Goal: Task Accomplishment & Management: Manage account settings

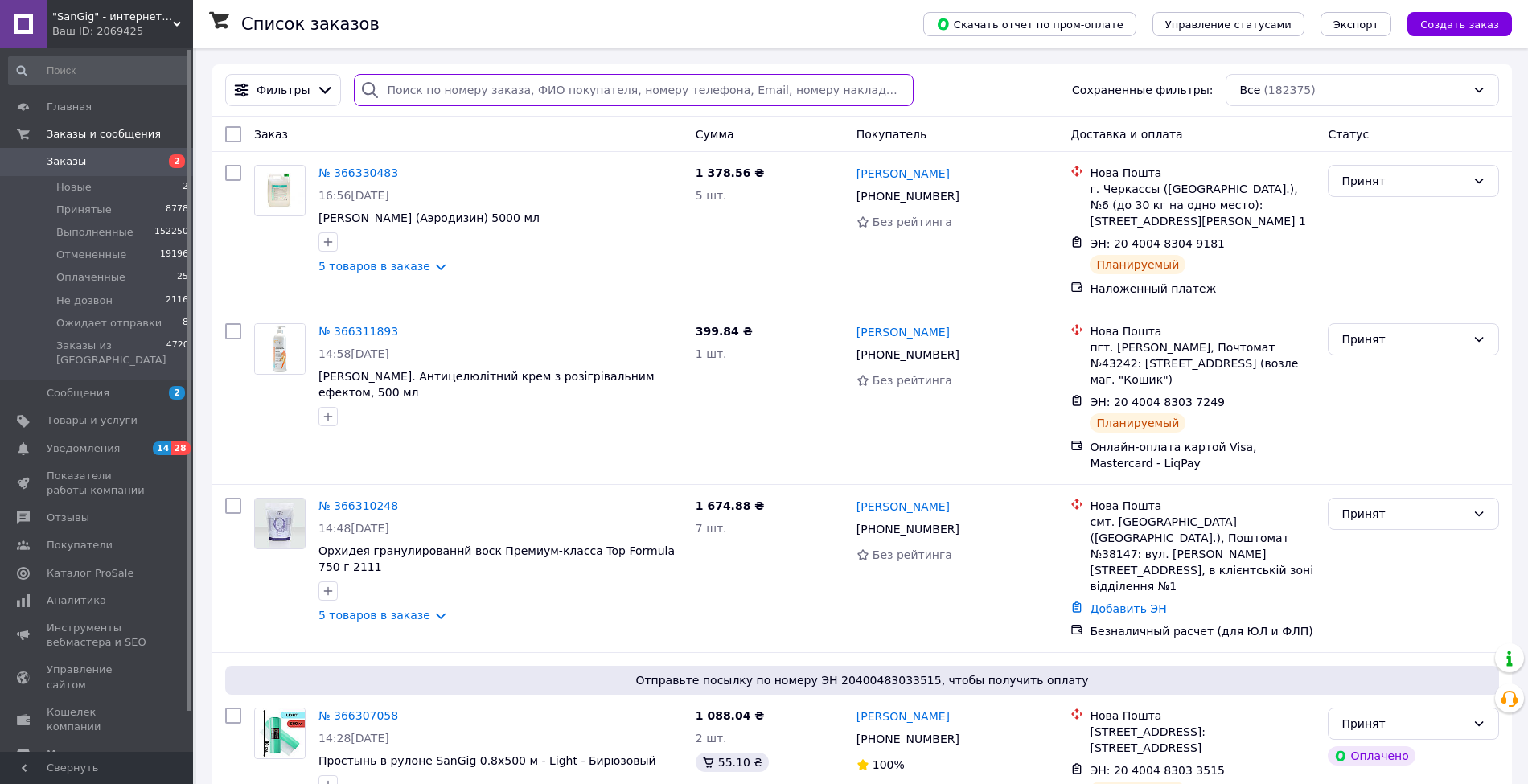
click at [479, 96] on input "search" at bounding box center [633, 90] width 559 height 32
paste input "002321"
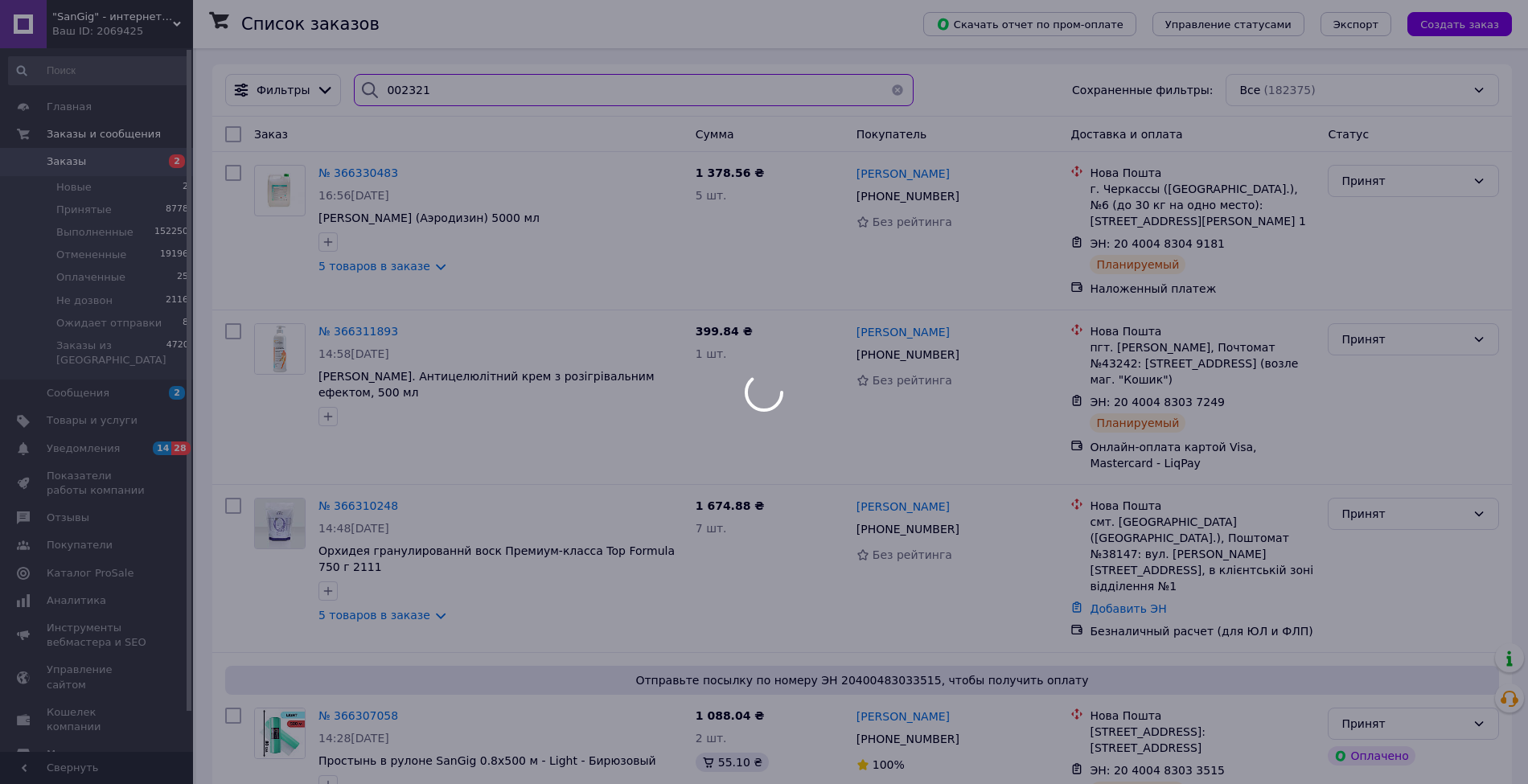
type input "002321"
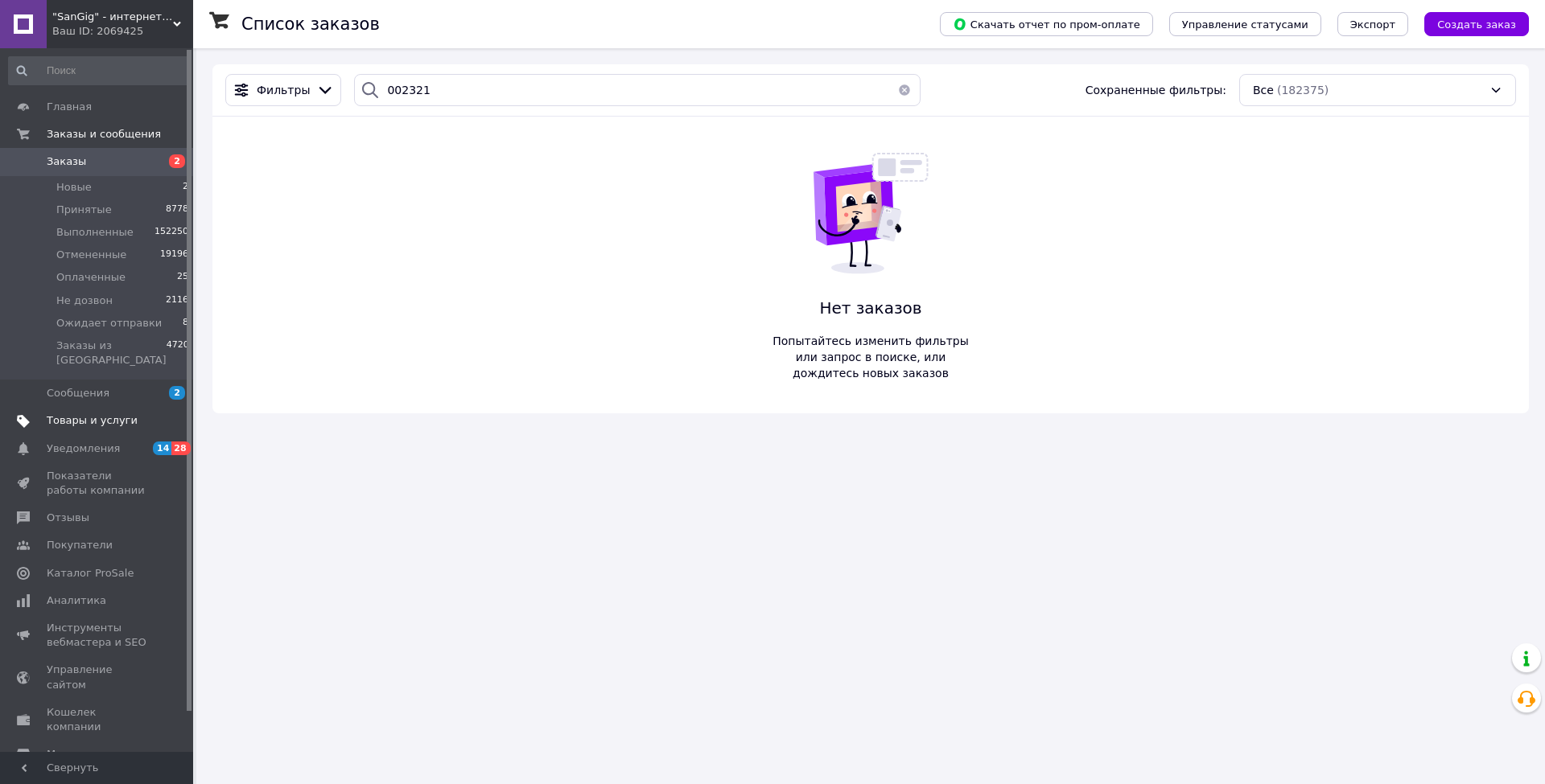
click at [112, 418] on link "Товары и услуги" at bounding box center [99, 421] width 198 height 27
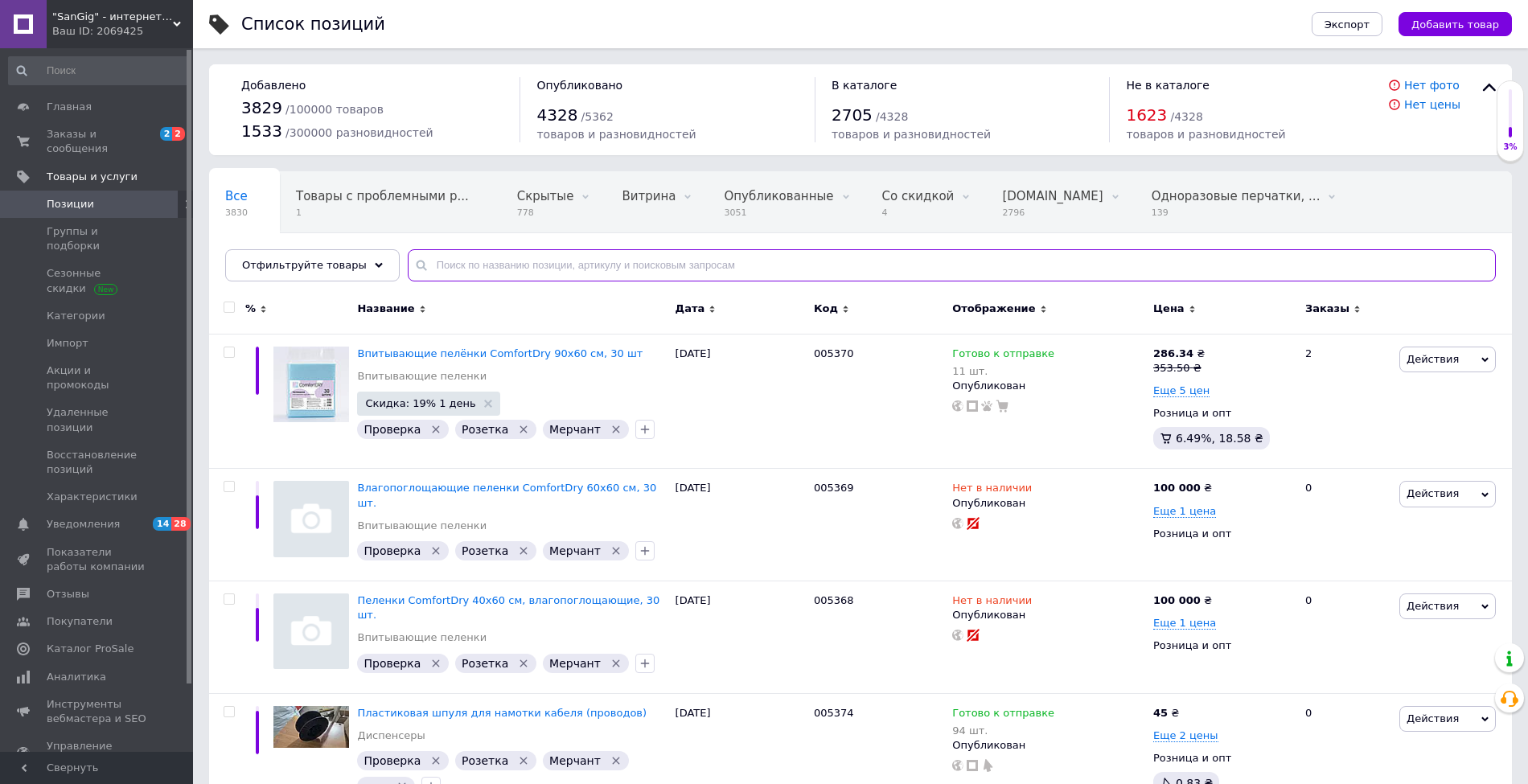
click at [561, 268] on input "text" at bounding box center [952, 265] width 1089 height 32
paste input "002321"
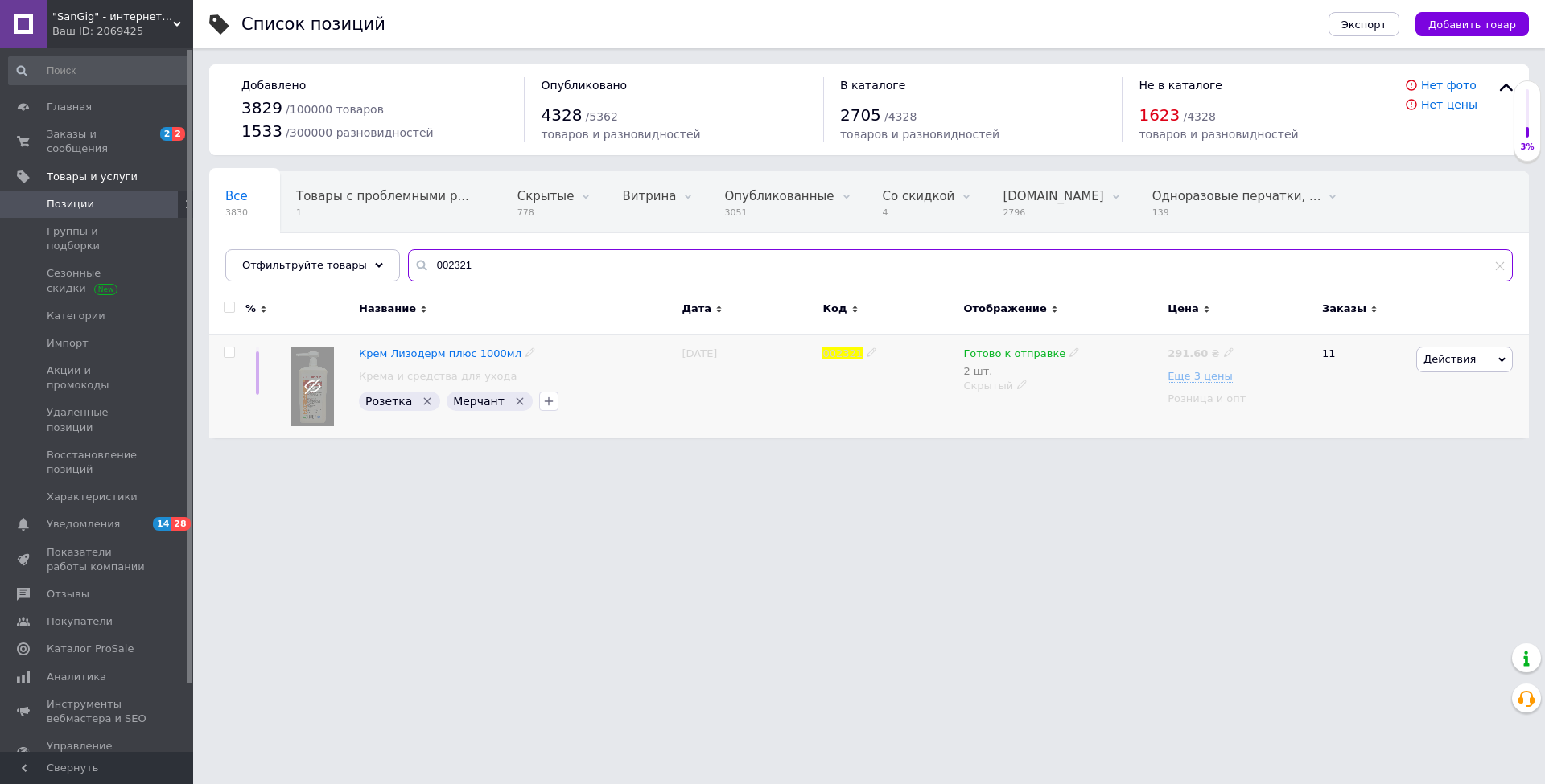
type input "002321"
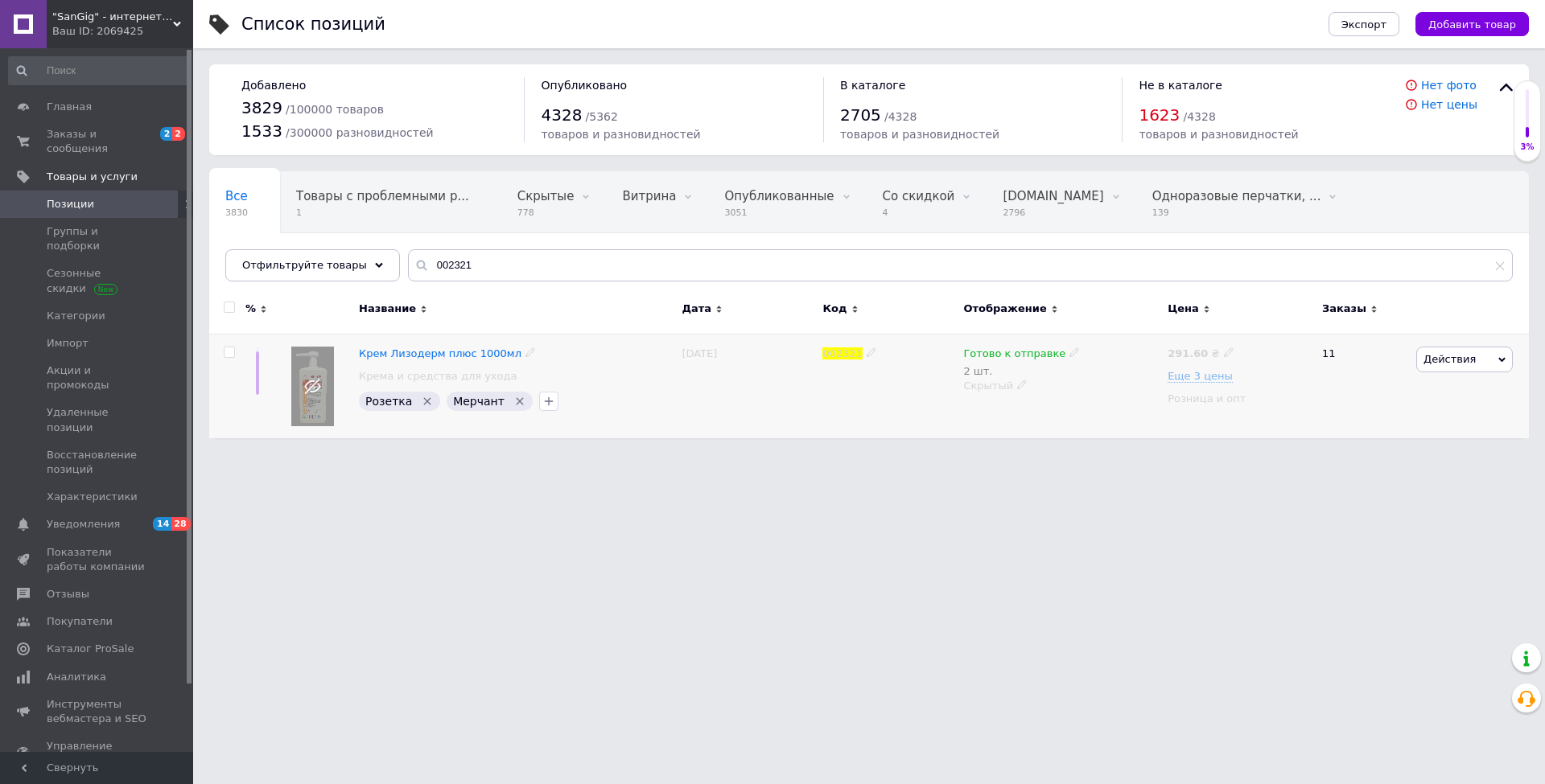
click at [1069, 353] on use at bounding box center [1073, 351] width 9 height 9
click at [1018, 387] on icon at bounding box center [1022, 385] width 10 height 10
click at [1023, 405] on li "Опубликован" at bounding box center [1057, 416] width 202 height 22
click at [311, 264] on span "Отфильтруйте товары" at bounding box center [305, 265] width 125 height 12
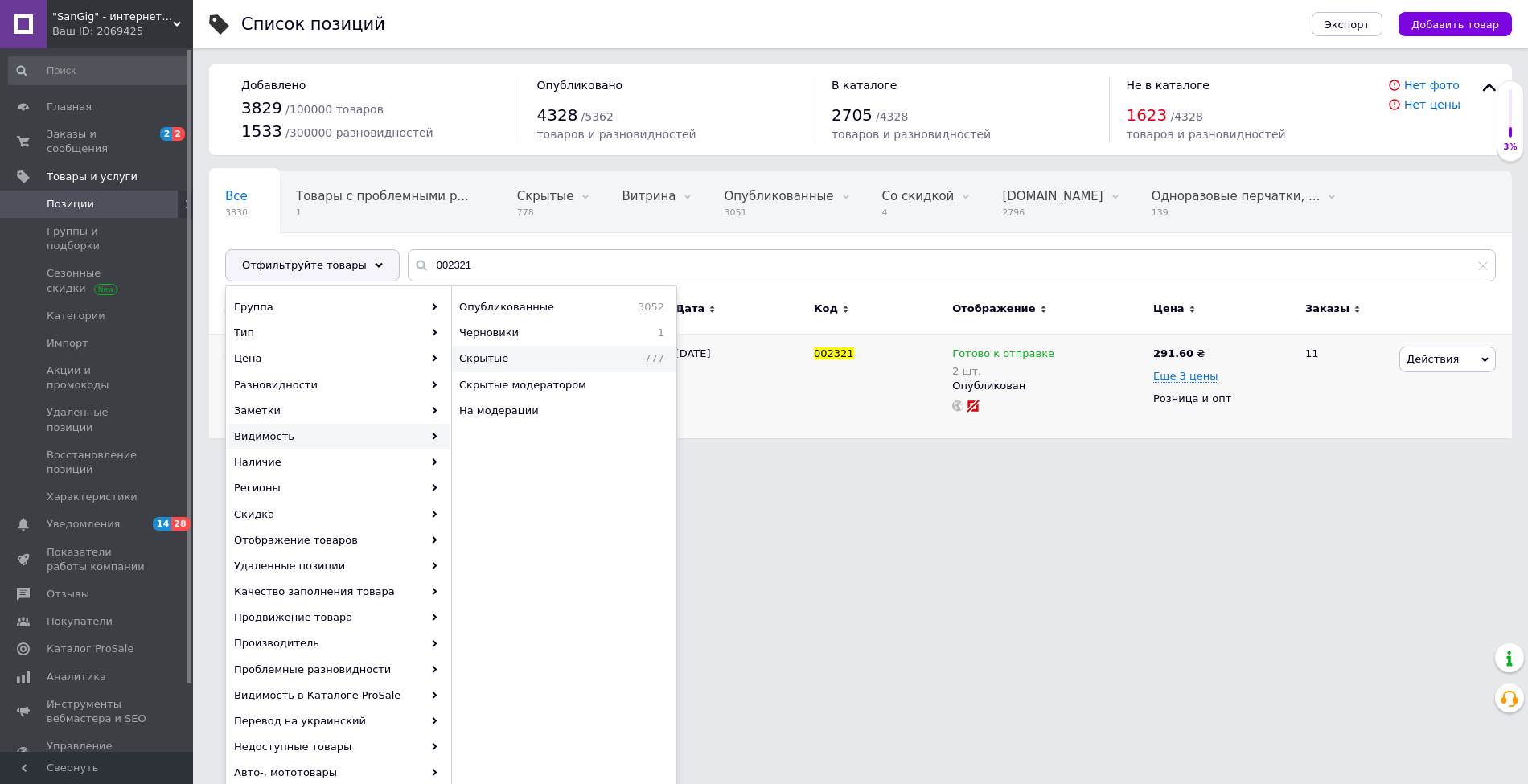
click at [487, 369] on div "Скрытые 777" at bounding box center [563, 358] width 224 height 25
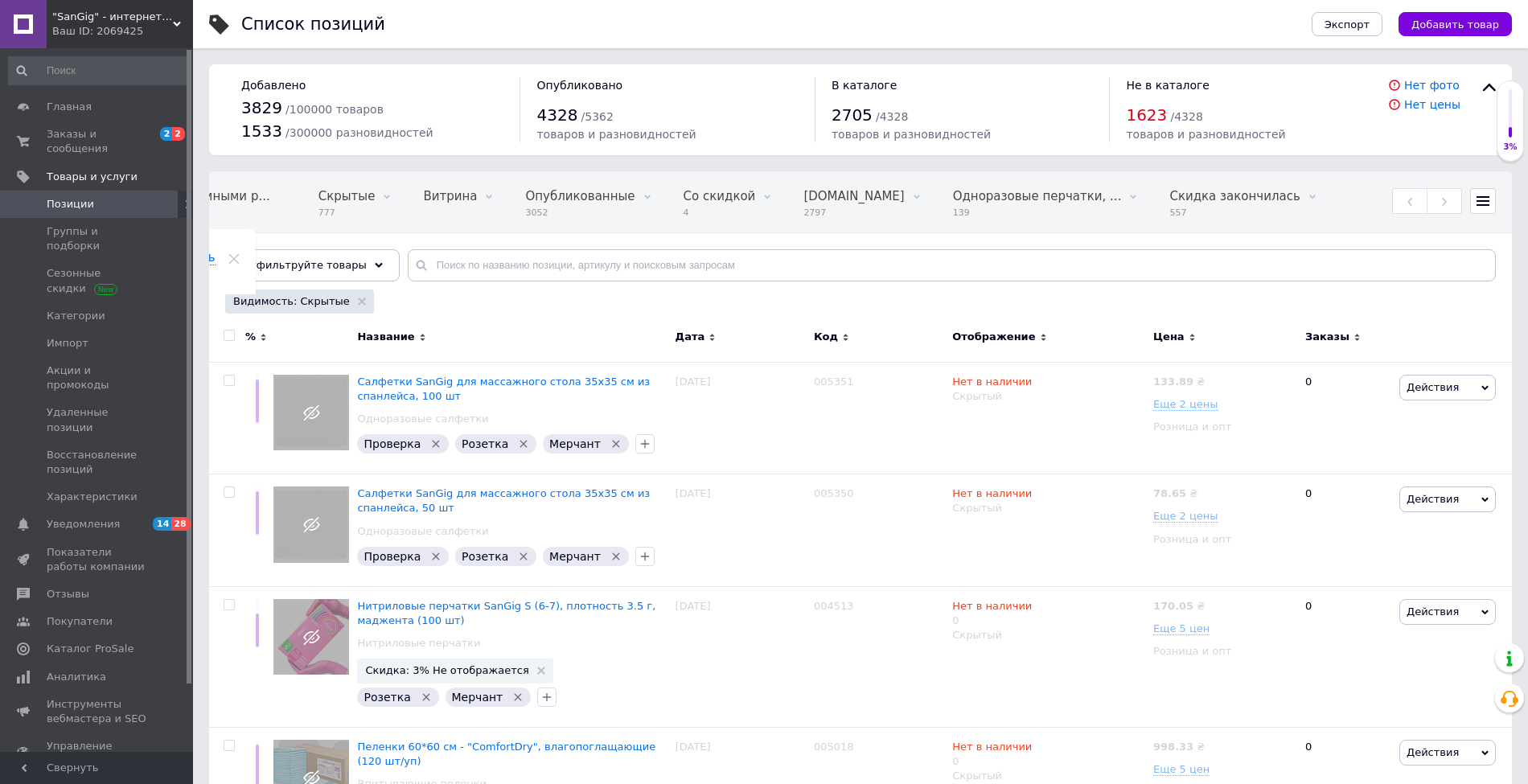
scroll to position [0, 215]
click at [258, 280] on div "Все 3830 Товары с проблемными р... 1 Скрытые 777 Удалить Редактировать Витрина …" at bounding box center [860, 234] width 1303 height 133
click at [258, 279] on div "Отфильтруйте товары" at bounding box center [312, 265] width 175 height 32
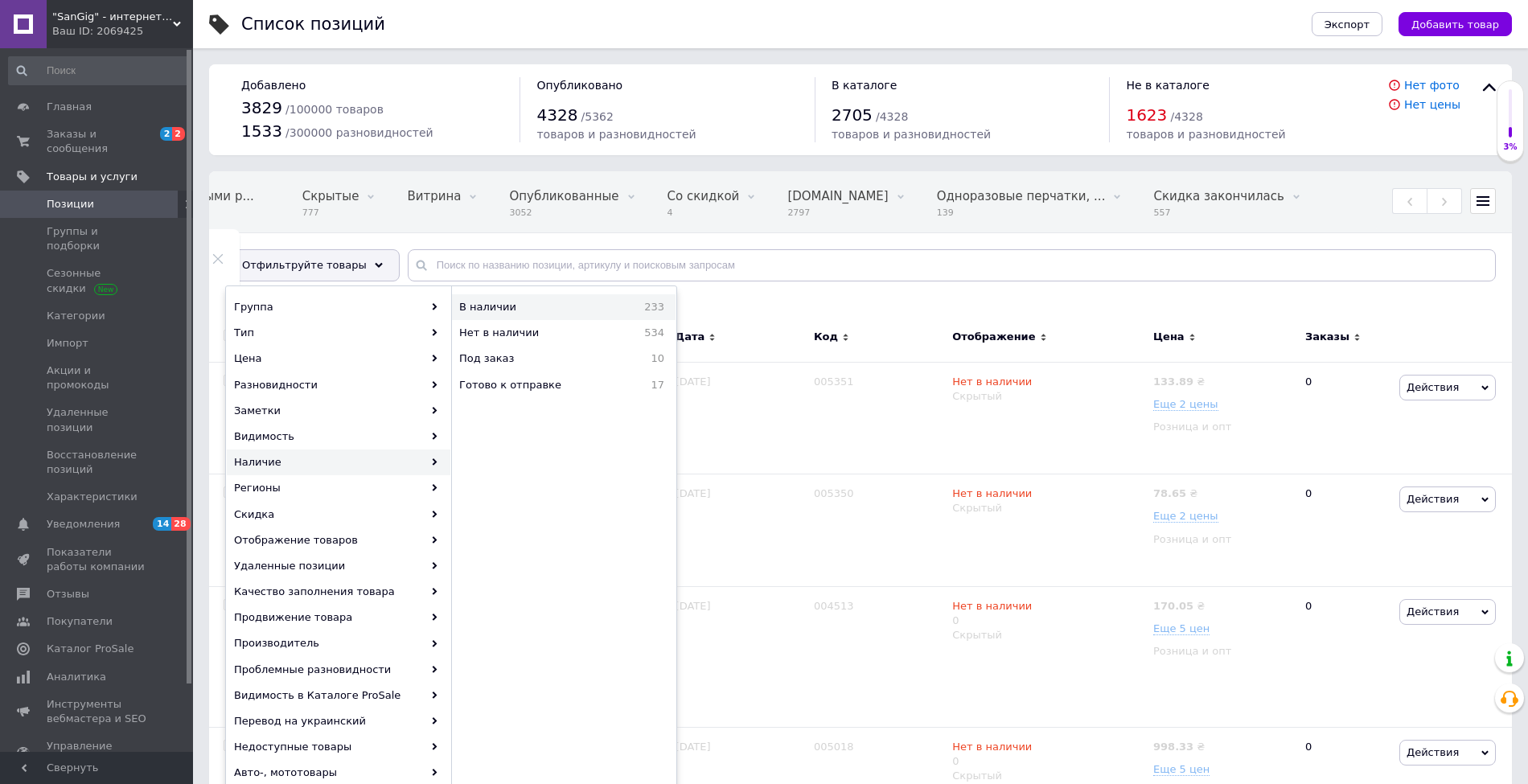
click at [553, 314] on div "В наличии 233" at bounding box center [563, 308] width 224 height 25
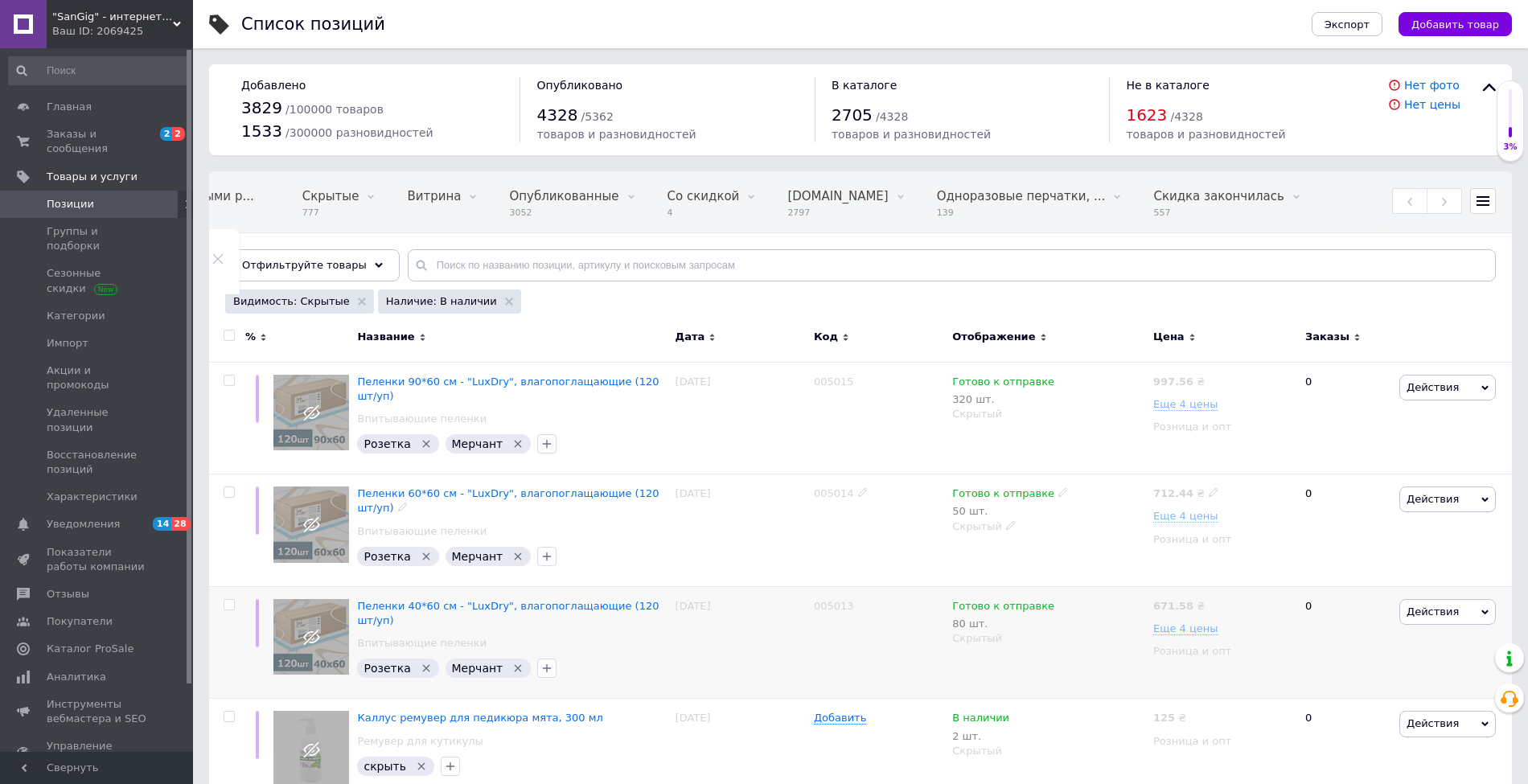
scroll to position [250, 0]
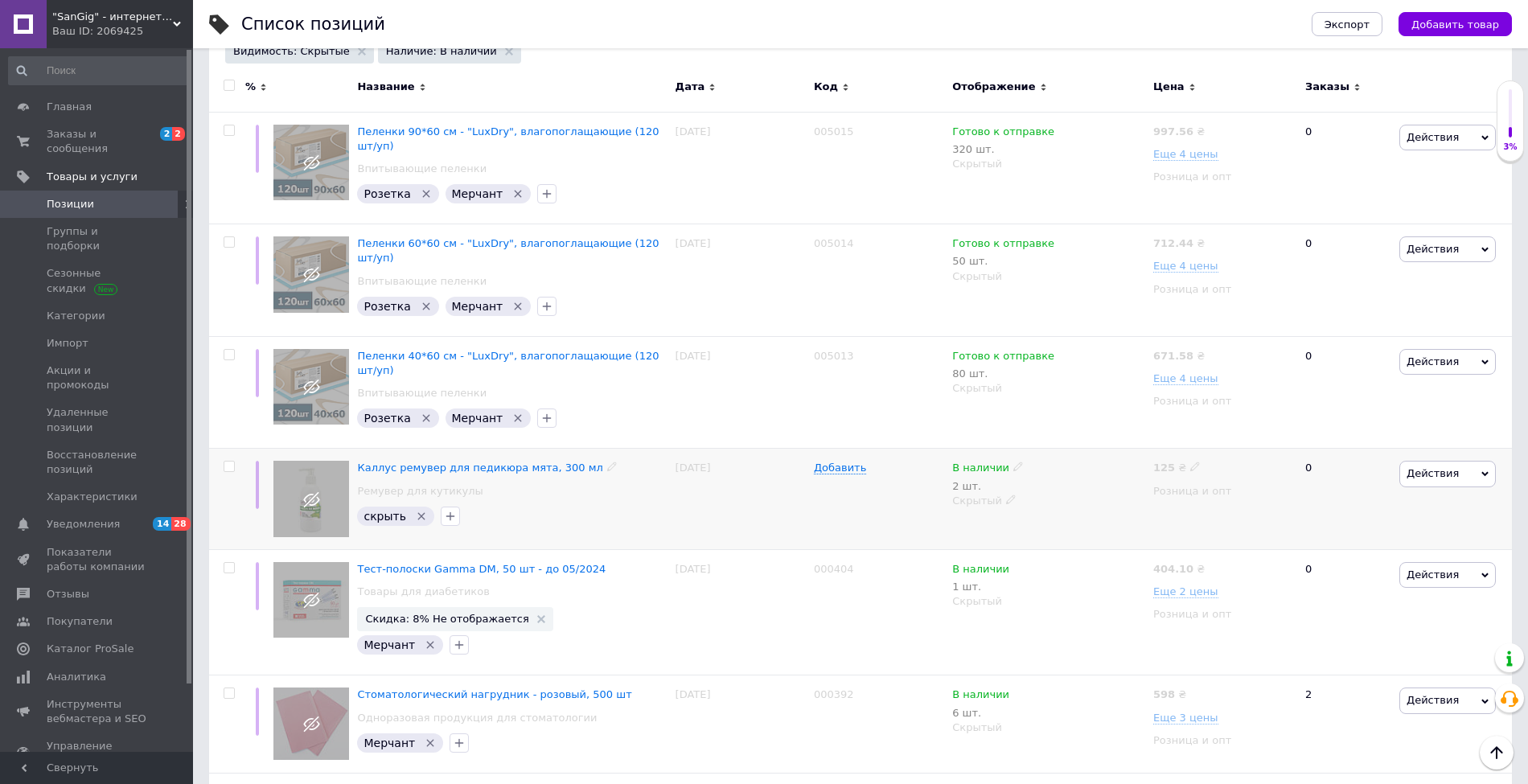
click at [230, 462] on input "checkbox" at bounding box center [228, 467] width 11 height 11
checkbox input "true"
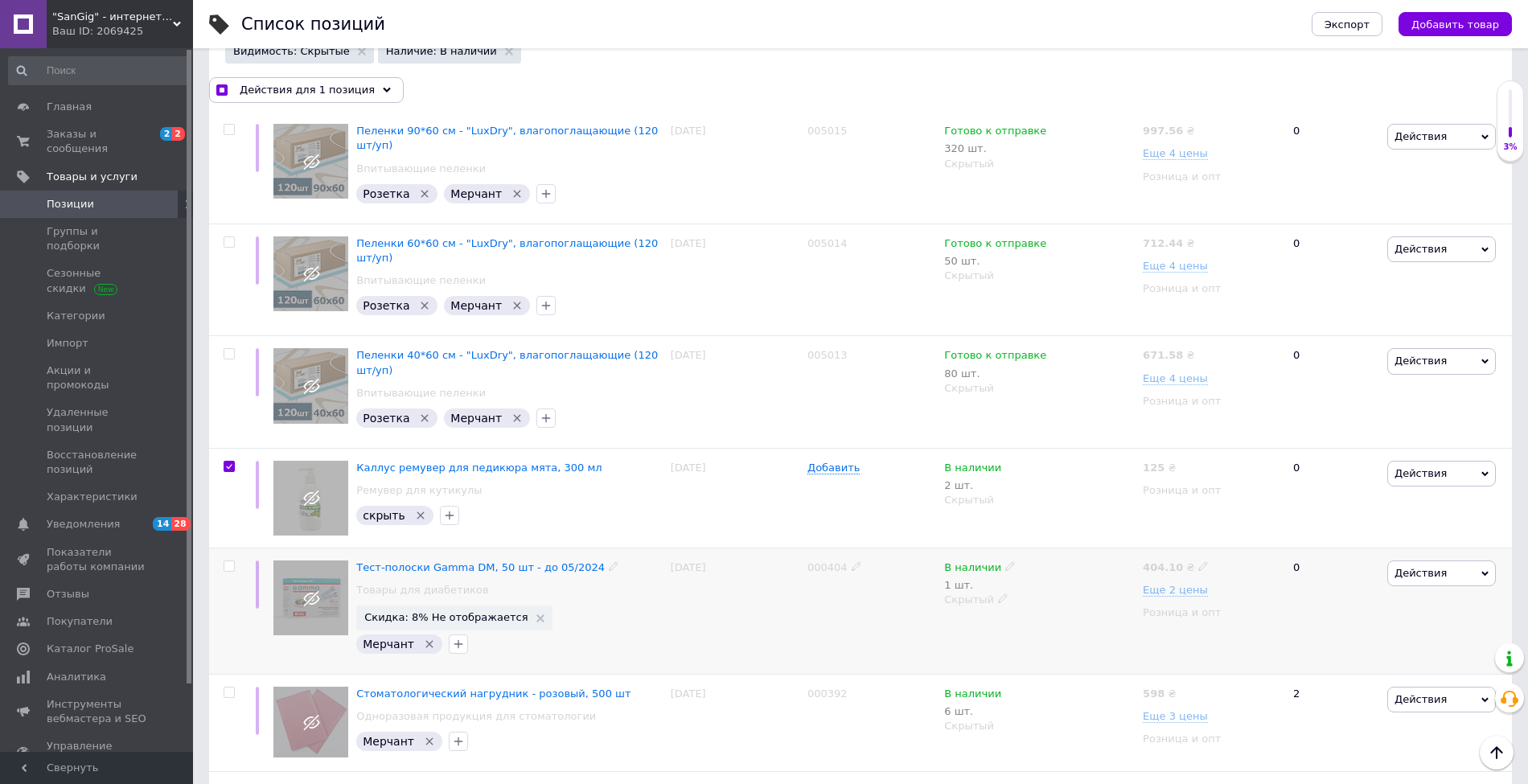
click at [228, 561] on input "checkbox" at bounding box center [228, 566] width 11 height 11
checkbox input "true"
click at [230, 687] on input "checkbox" at bounding box center [228, 692] width 11 height 11
checkbox input "true"
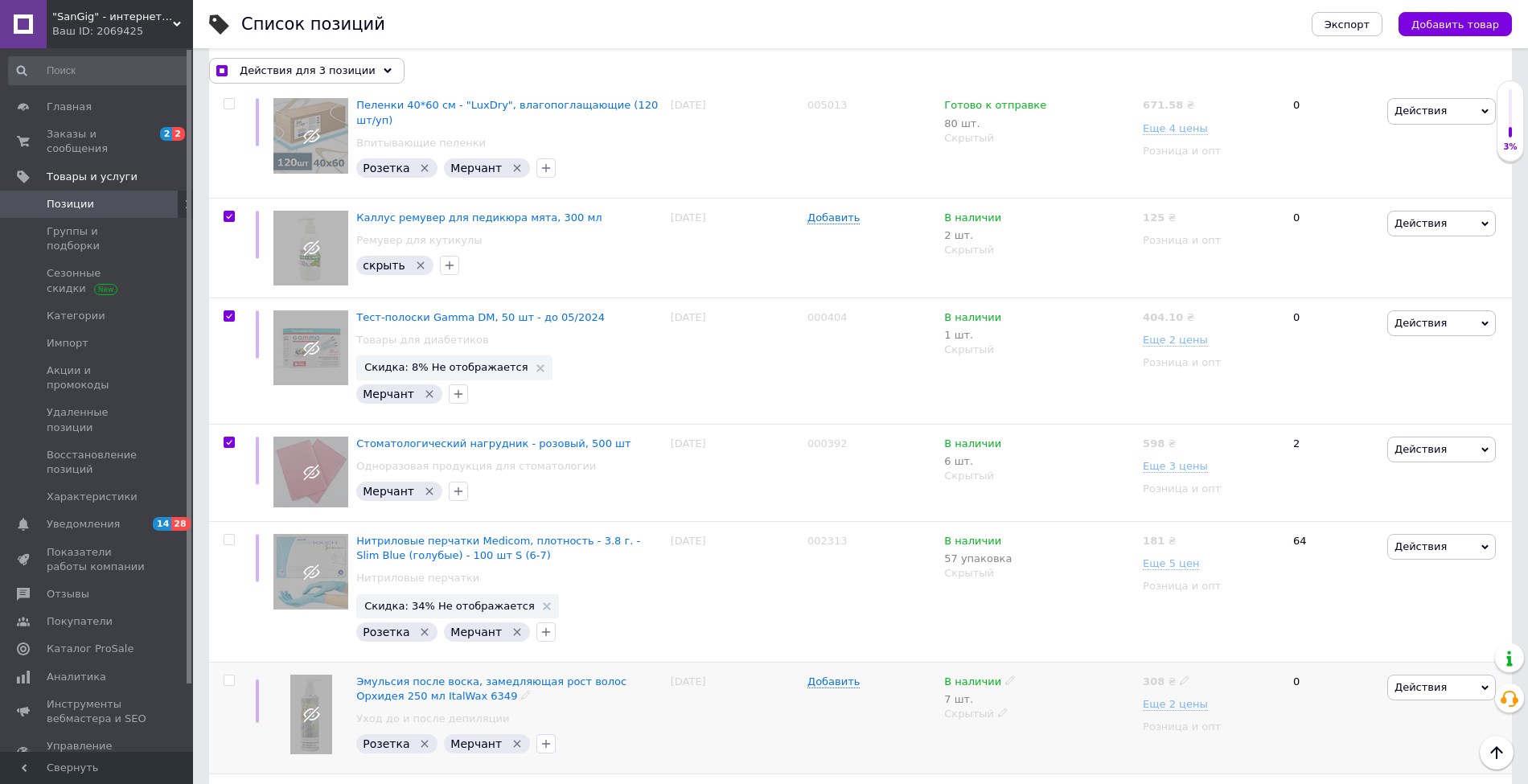
scroll to position [751, 0]
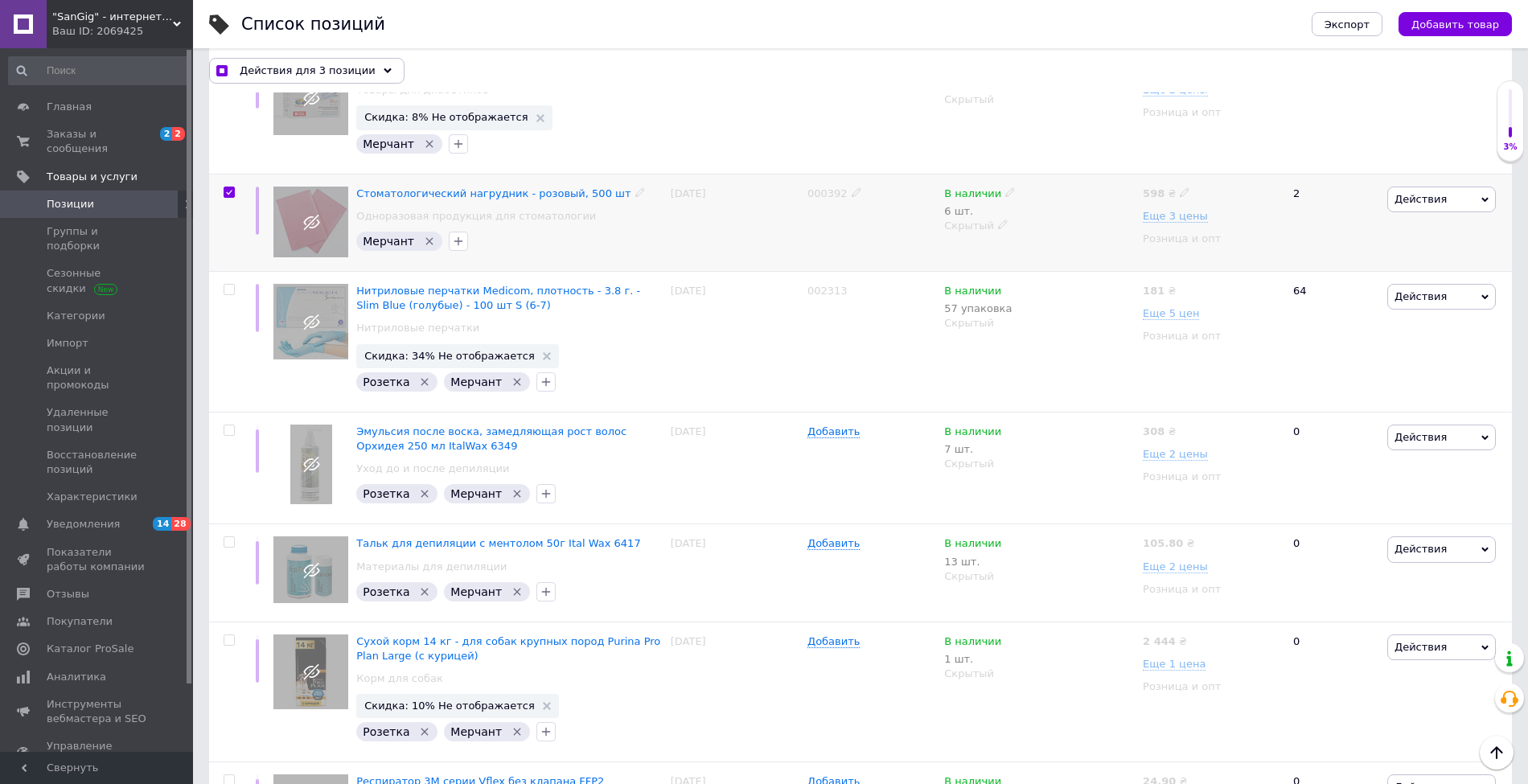
click at [816, 187] on span "000392" at bounding box center [827, 193] width 40 height 12
checkbox input "true"
copy span "000392"
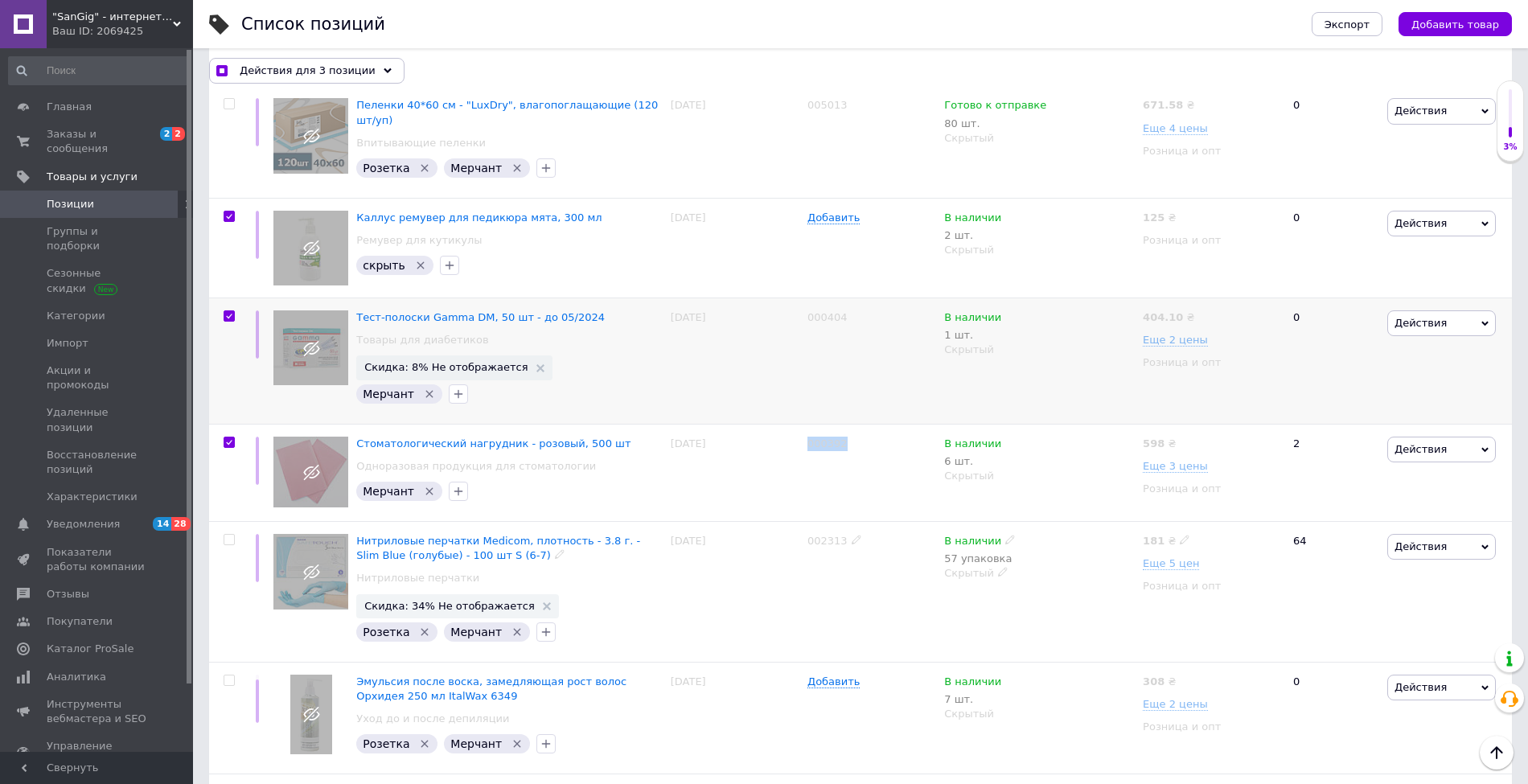
scroll to position [500, 0]
click at [230, 437] on input "checkbox" at bounding box center [228, 442] width 11 height 11
checkbox input "false"
checkbox input "true"
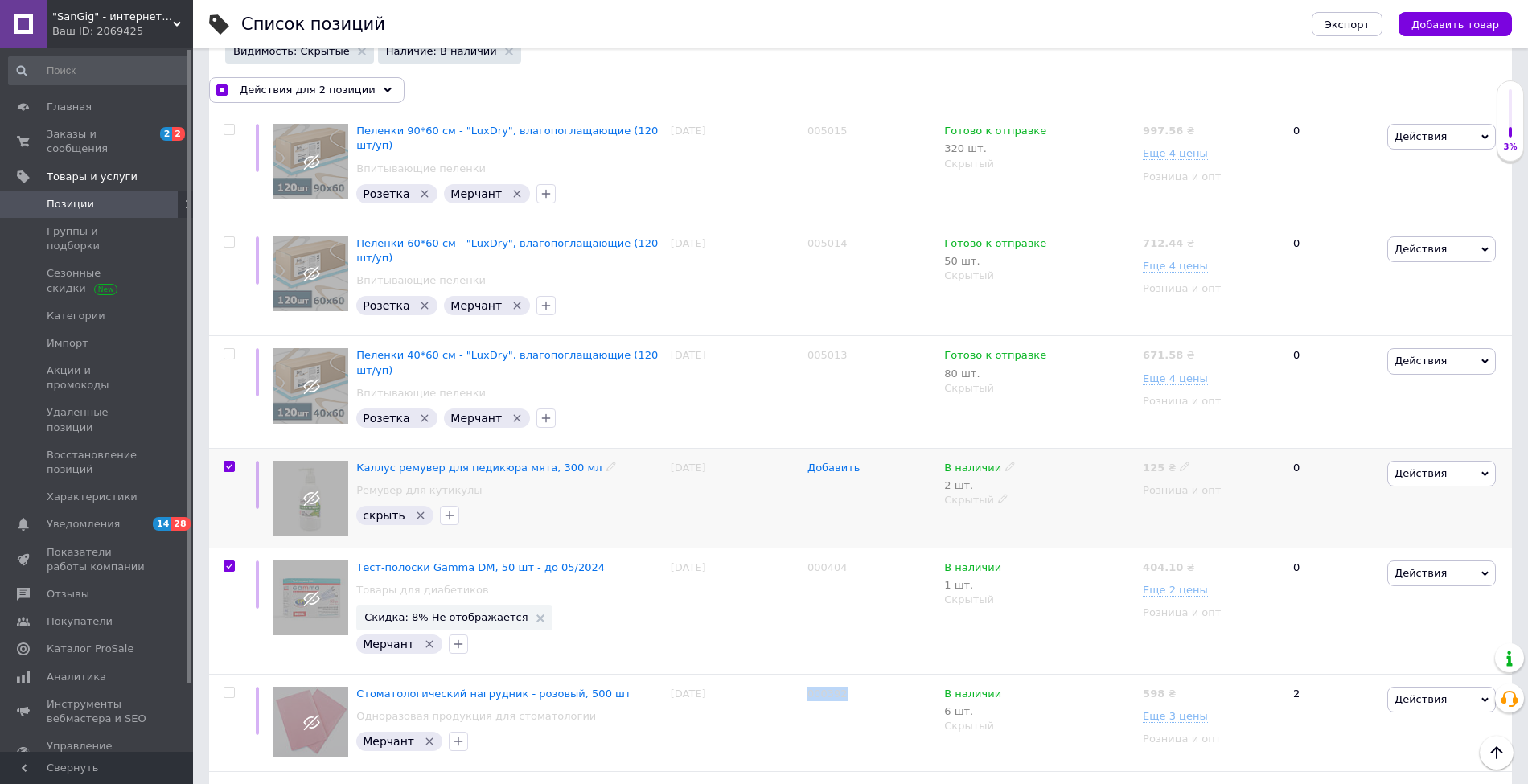
click at [230, 462] on input "checkbox" at bounding box center [228, 467] width 11 height 11
checkbox input "false"
click at [830, 561] on span "000404" at bounding box center [827, 567] width 40 height 12
checkbox input "true"
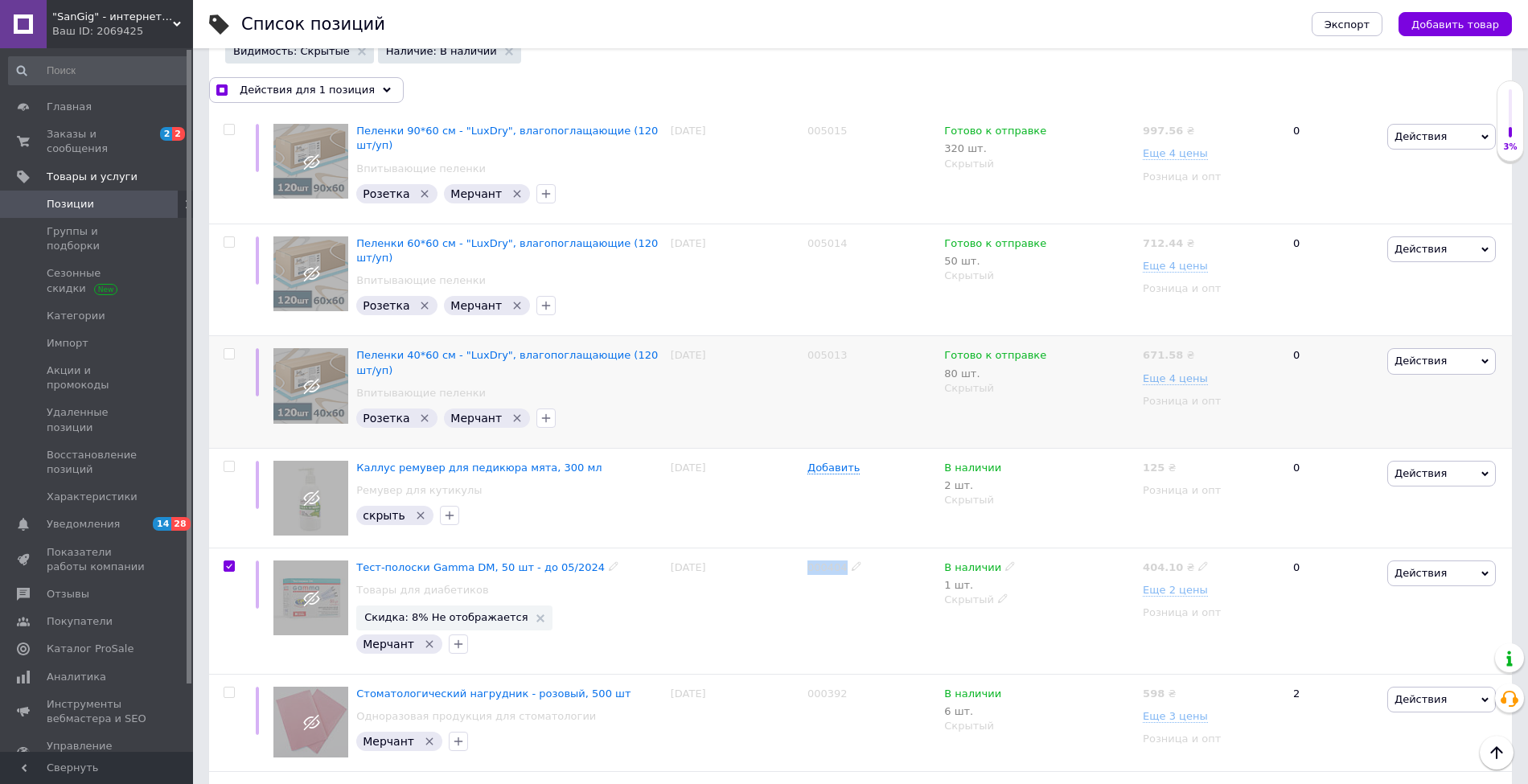
copy span "000404"
click at [228, 561] on input "checkbox" at bounding box center [228, 566] width 11 height 11
checkbox input "false"
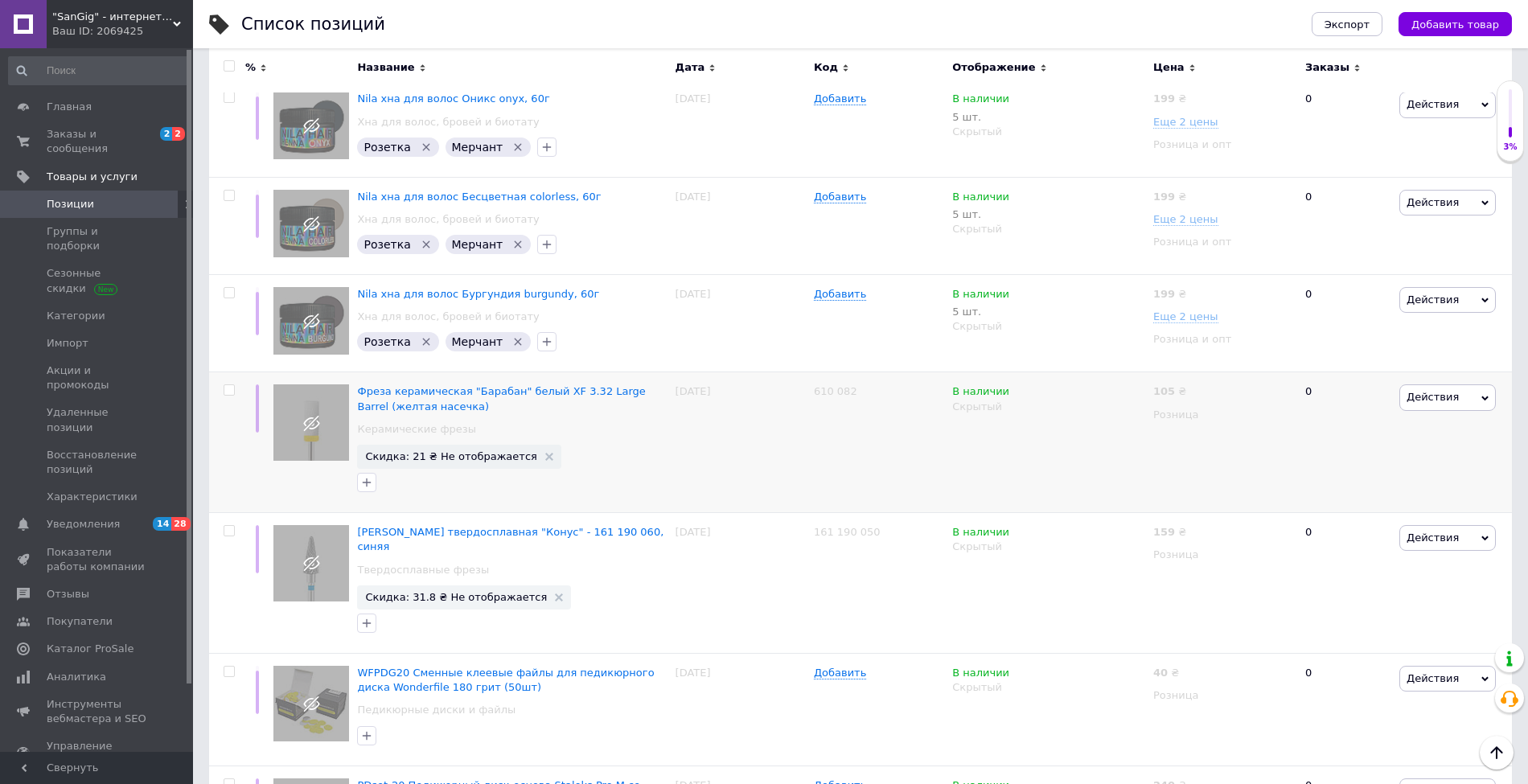
scroll to position [5005, 0]
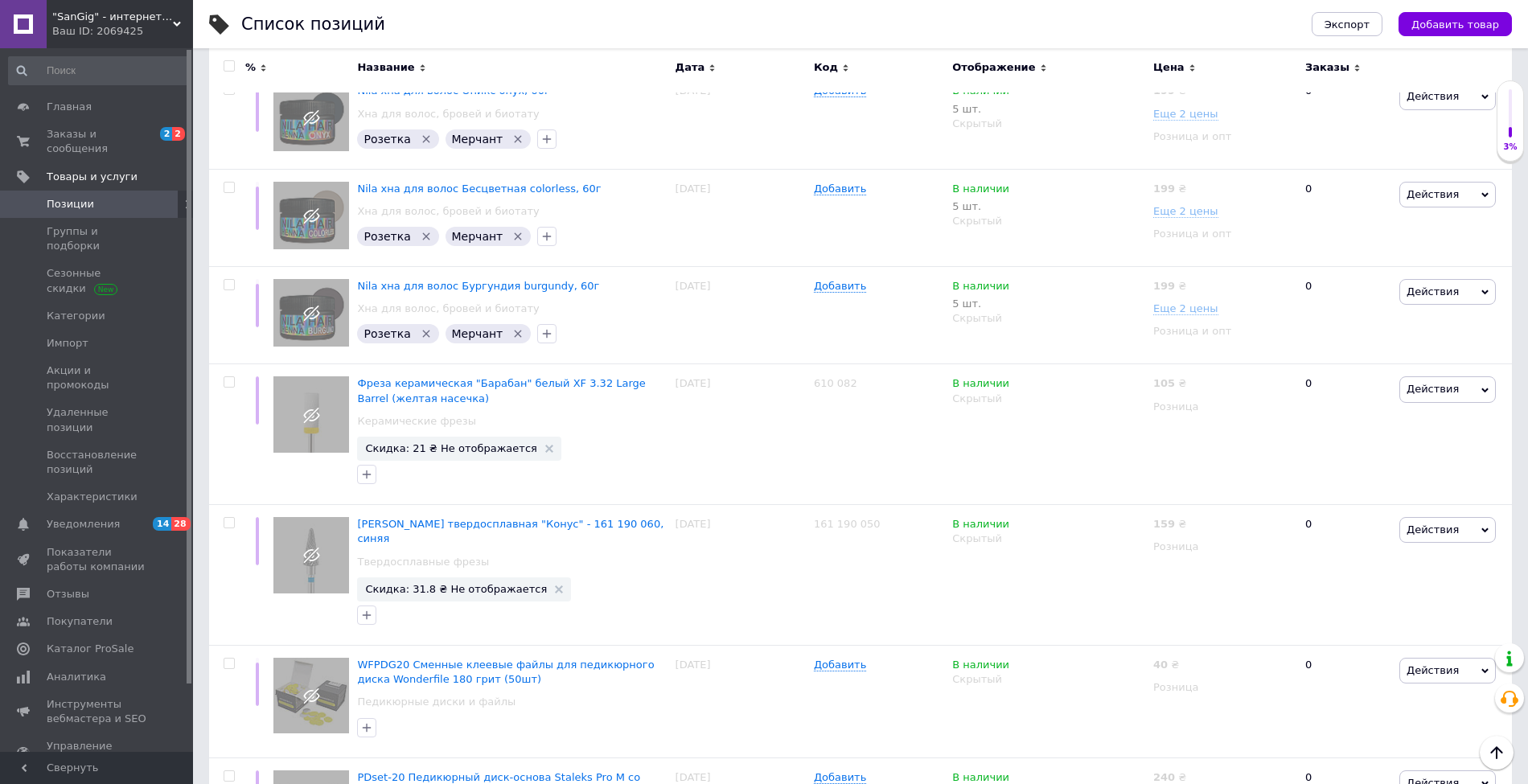
click at [824, 61] on span "Код" at bounding box center [826, 67] width 24 height 15
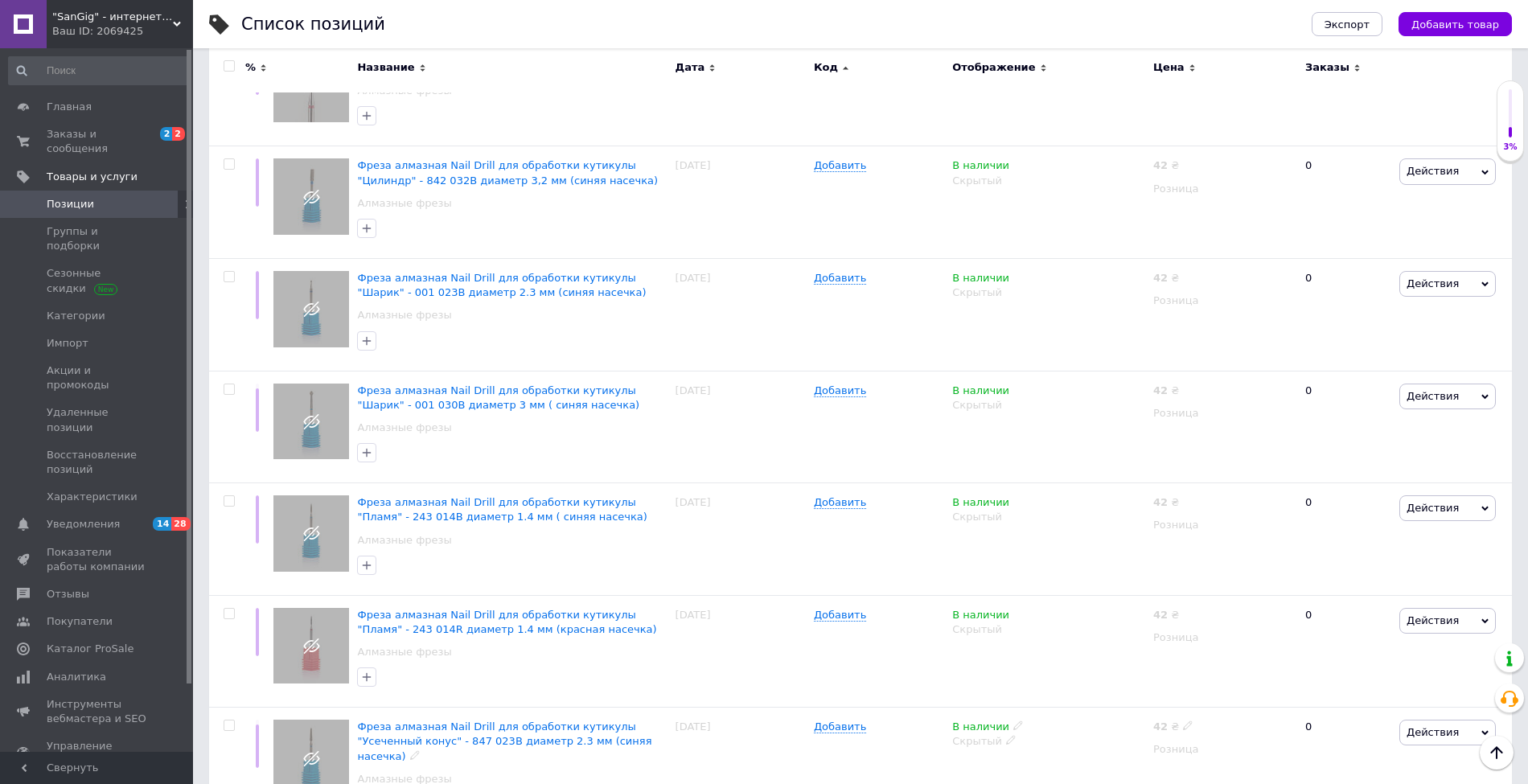
scroll to position [11201, 0]
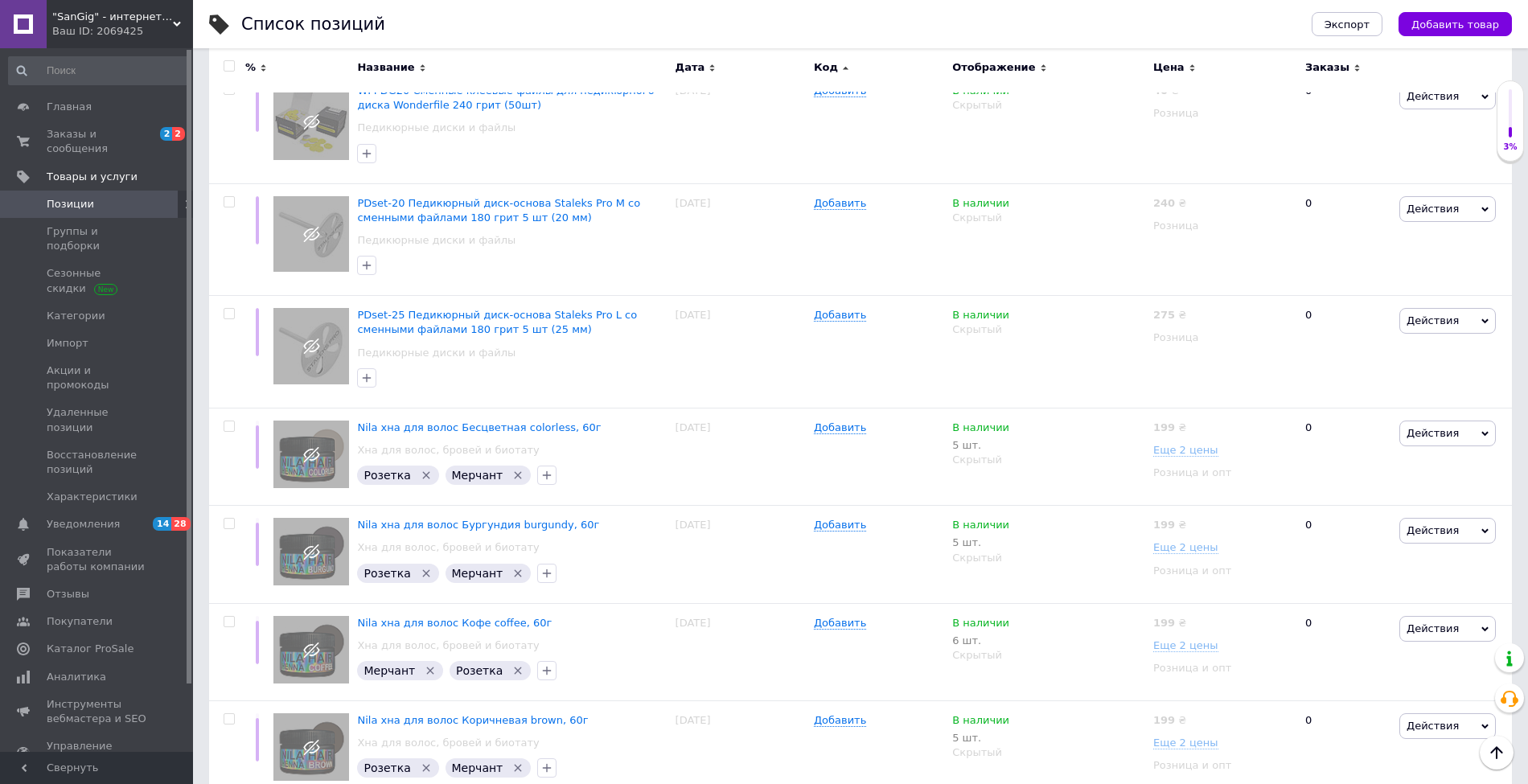
scroll to position [10736, 0]
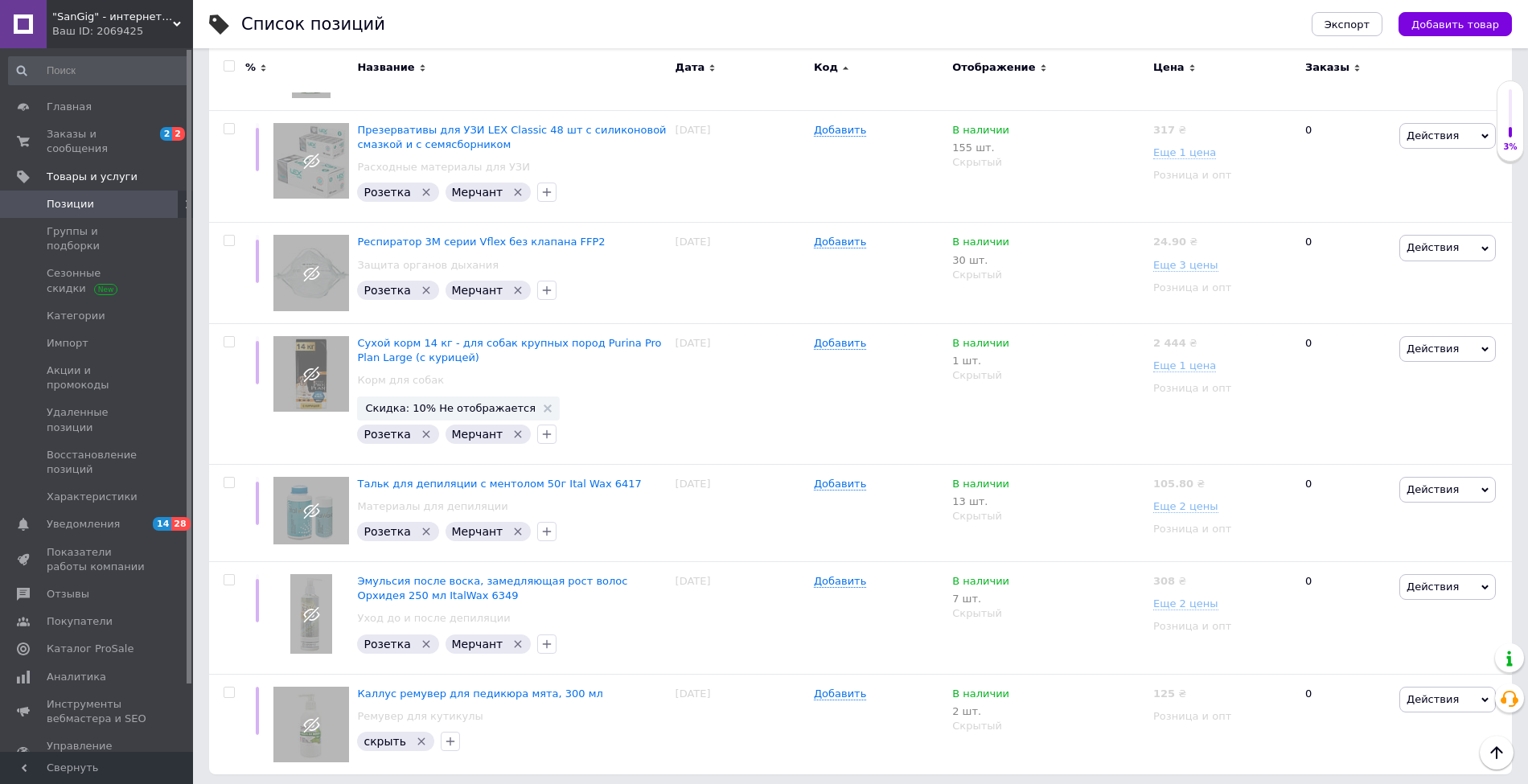
scroll to position [3114, 0]
